Goal: Information Seeking & Learning: Learn about a topic

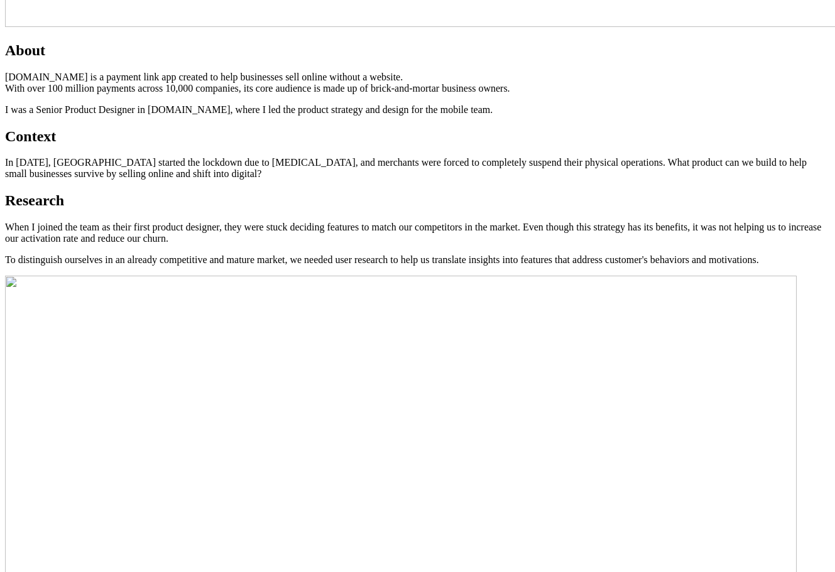
scroll to position [1068, 0]
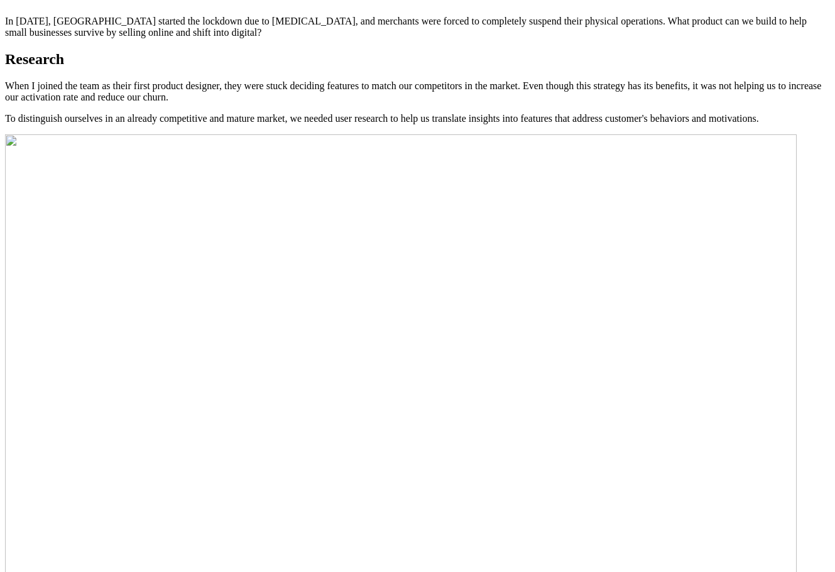
drag, startPoint x: 442, startPoint y: 259, endPoint x: 323, endPoint y: 221, distance: 125.2
drag, startPoint x: 495, startPoint y: 196, endPoint x: 324, endPoint y: 197, distance: 170.9
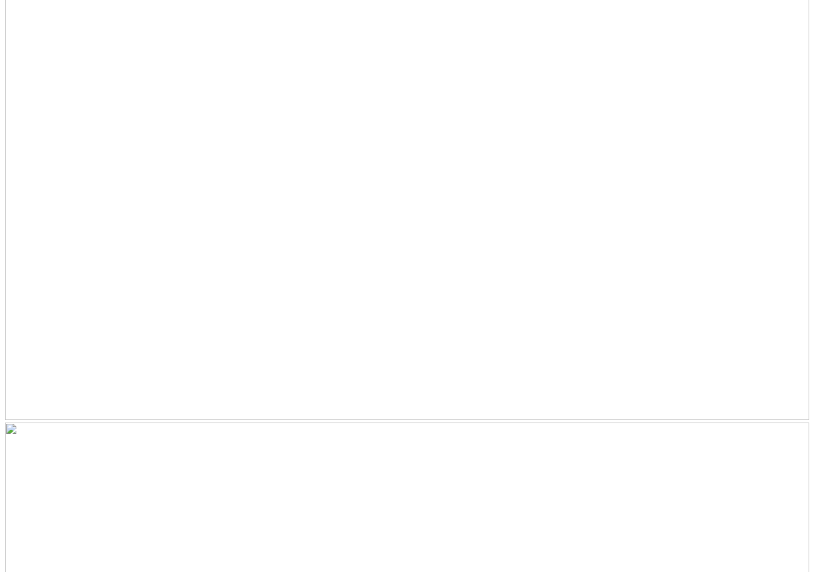
scroll to position [4864, 0]
drag, startPoint x: 555, startPoint y: 398, endPoint x: 186, endPoint y: 348, distance: 372.1
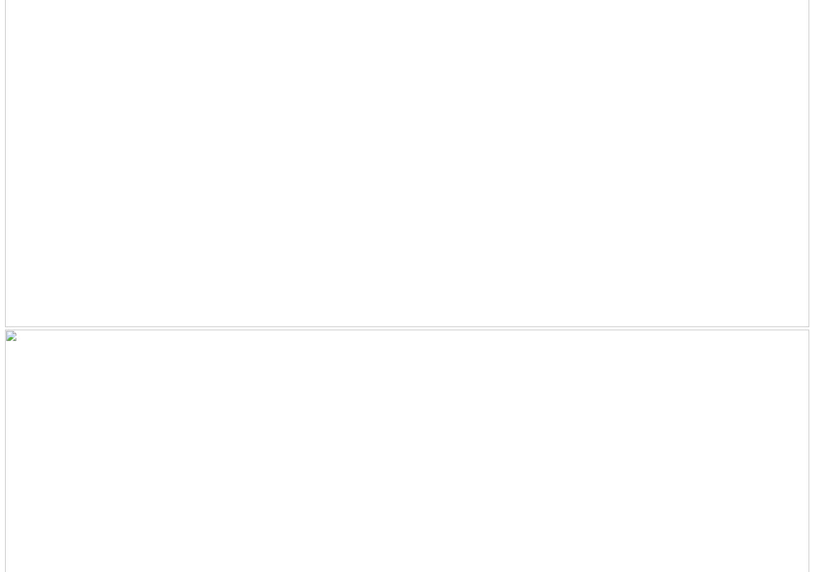
drag, startPoint x: 549, startPoint y: 197, endPoint x: 89, endPoint y: 166, distance: 461.5
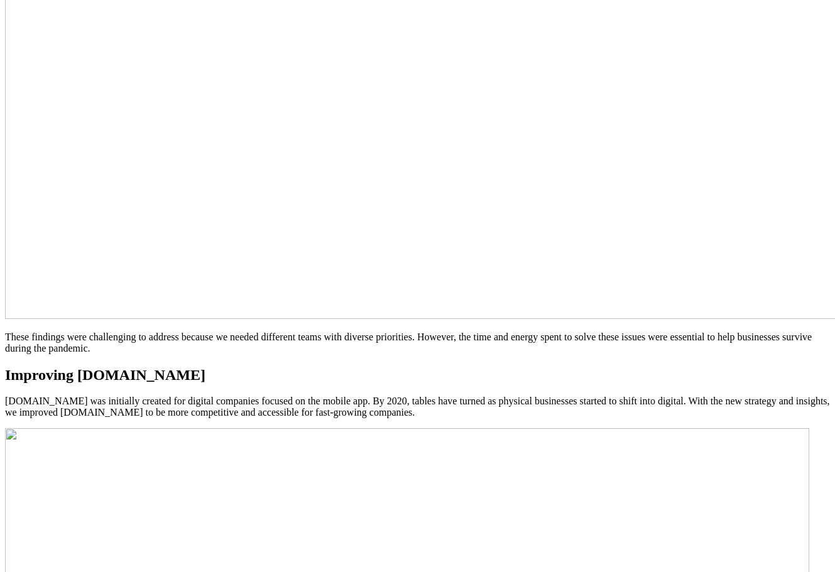
scroll to position [3230, 0]
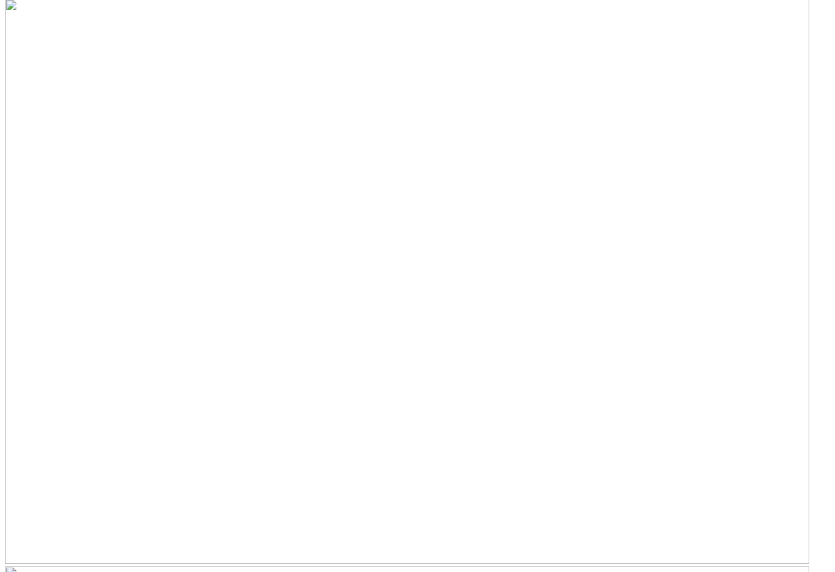
scroll to position [3607, 0]
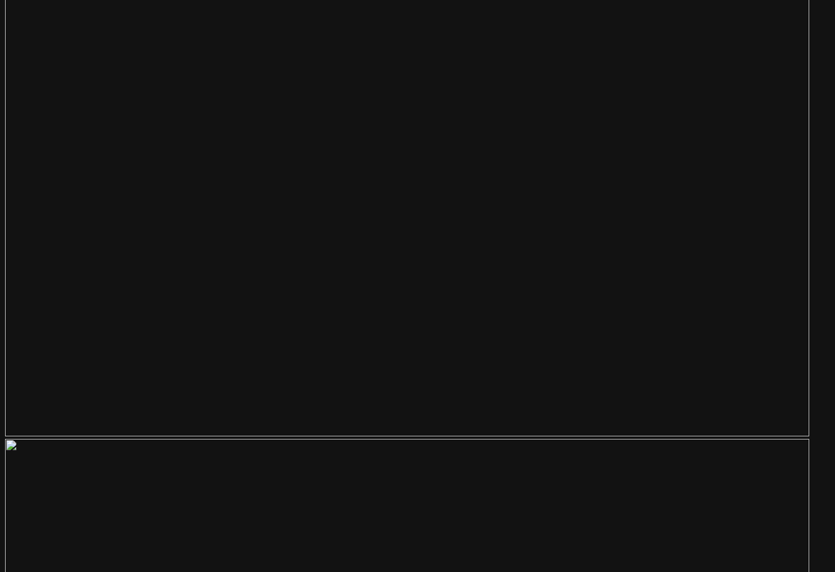
scroll to position [4361, 0]
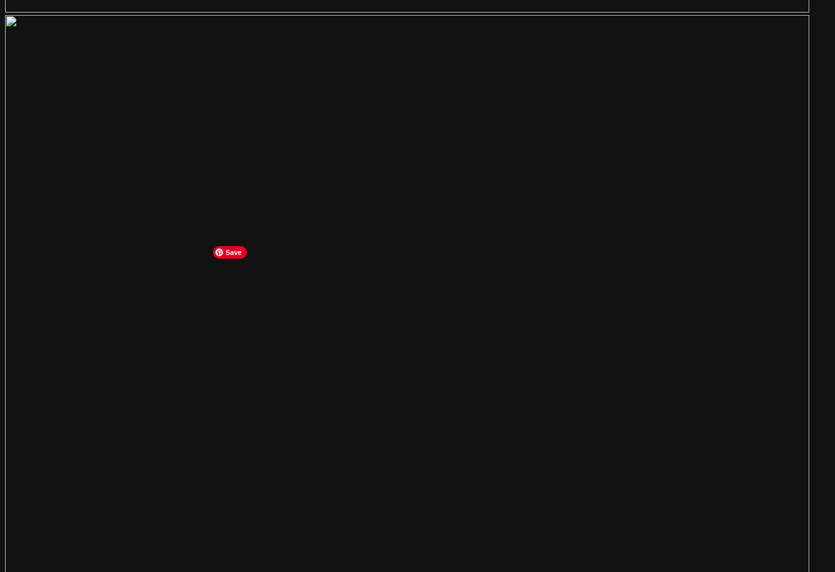
scroll to position [4675, 0]
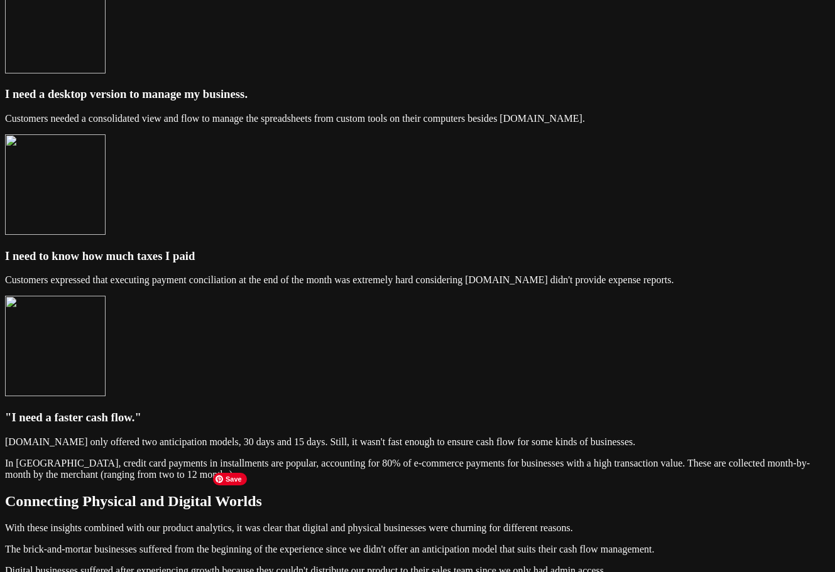
scroll to position [1848, 0]
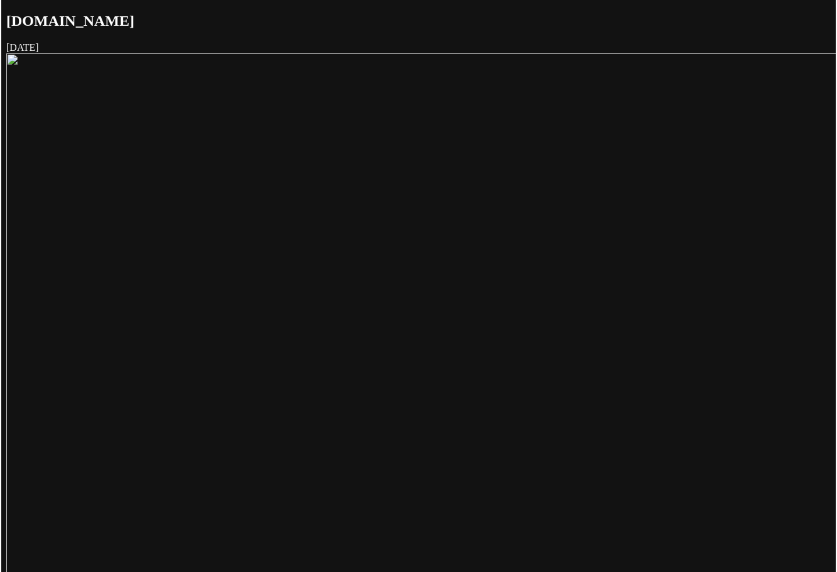
scroll to position [63, 0]
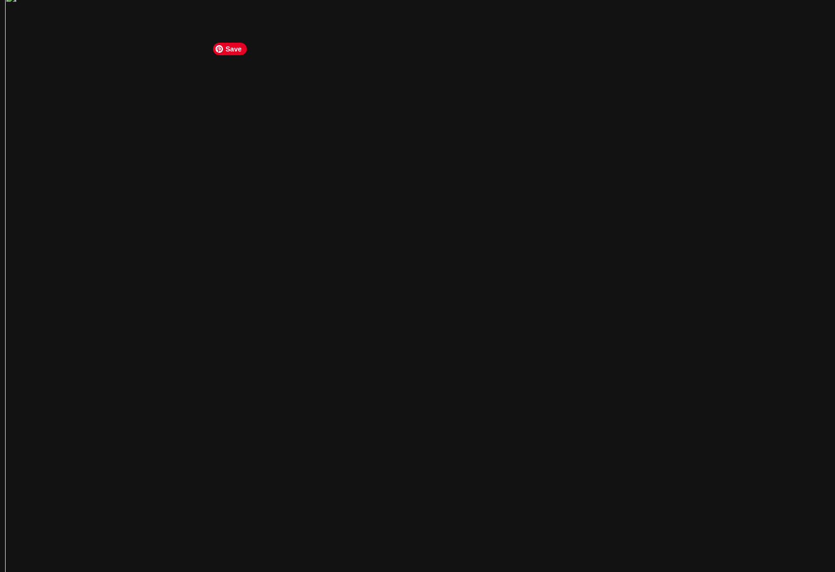
click at [561, 218] on img at bounding box center [633, 441] width 1256 height 900
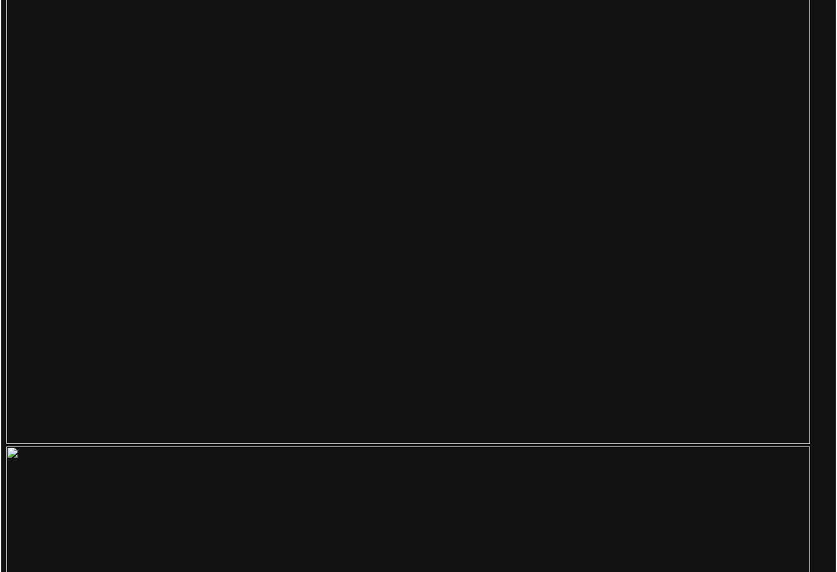
scroll to position [4837, 0]
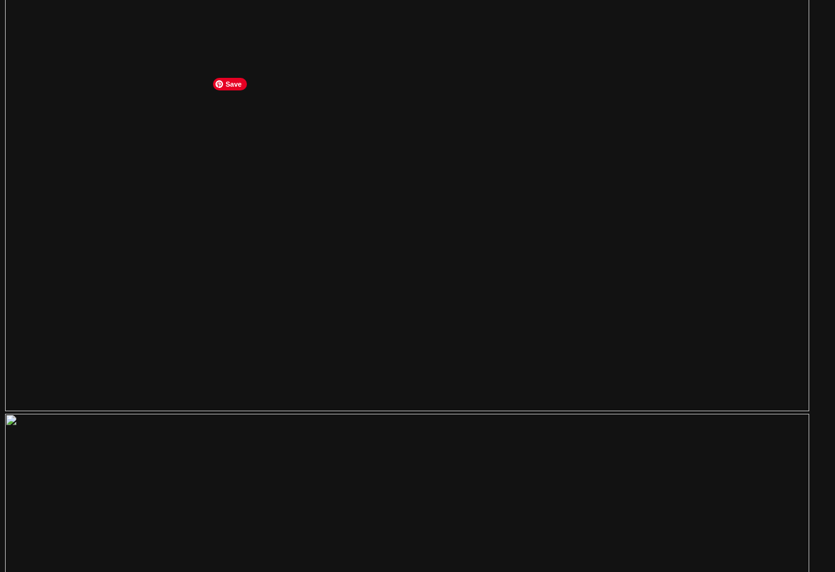
scroll to position [4864, 0]
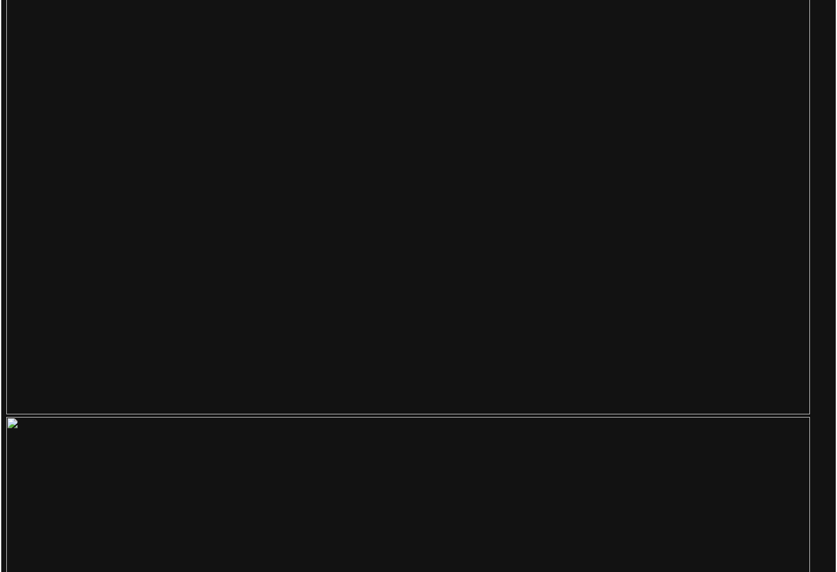
scroll to position [4360, 0]
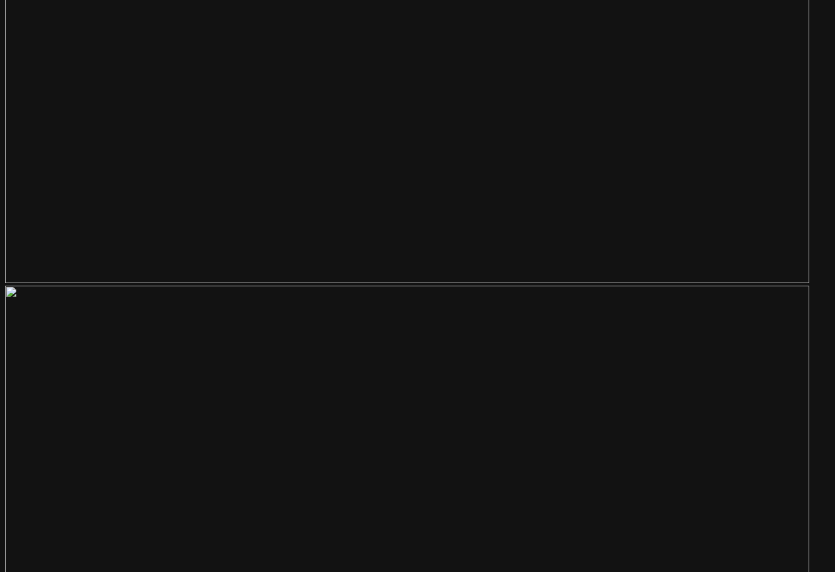
scroll to position [4987, 0]
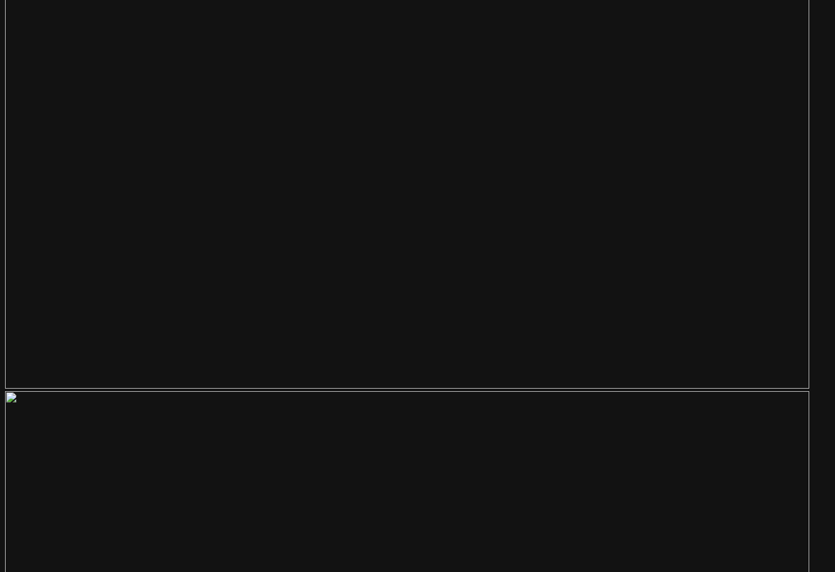
scroll to position [4873, 0]
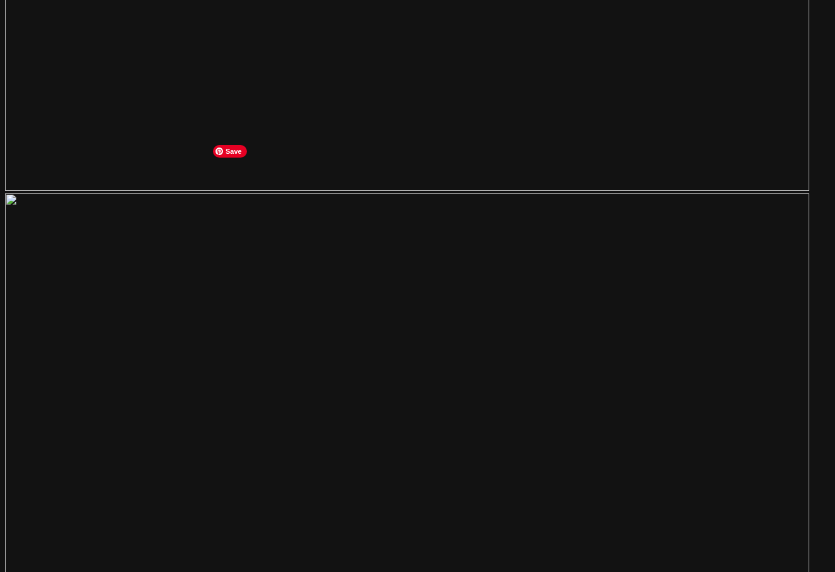
scroll to position [4496, 0]
